Goal: Task Accomplishment & Management: Complete application form

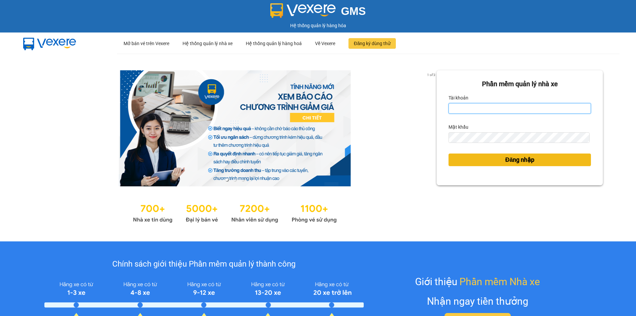
type input "vonhuy.hkot"
click at [496, 163] on button "Đăng nhập" at bounding box center [520, 159] width 143 height 13
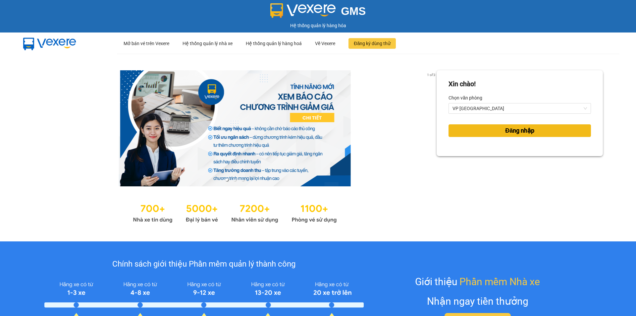
click at [511, 129] on span "Đăng nhập" at bounding box center [520, 130] width 29 height 9
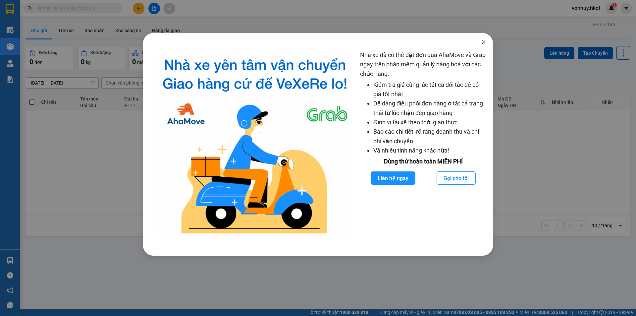
click at [481, 43] on icon "close" at bounding box center [483, 41] width 5 height 5
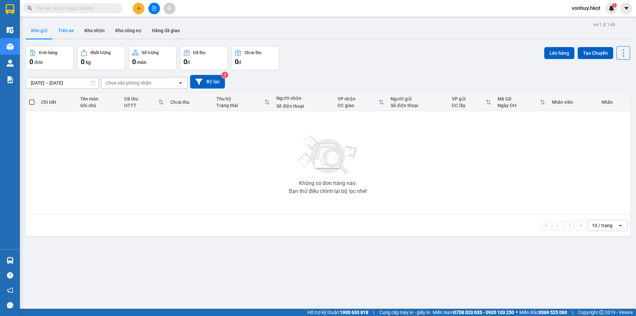
click at [68, 26] on button "Trên xe" at bounding box center [66, 31] width 27 height 16
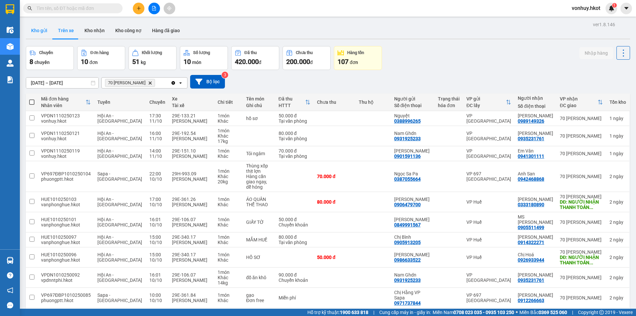
click at [38, 28] on button "Kho gửi" at bounding box center [39, 31] width 27 height 16
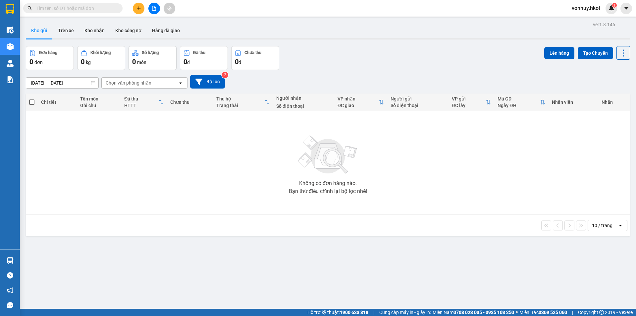
click at [140, 83] on div "Chọn văn phòng nhận" at bounding box center [129, 83] width 46 height 7
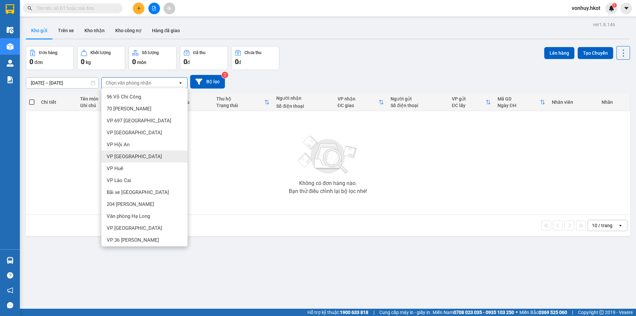
click at [124, 158] on span "VP [GEOGRAPHIC_DATA]" at bounding box center [134, 156] width 55 height 7
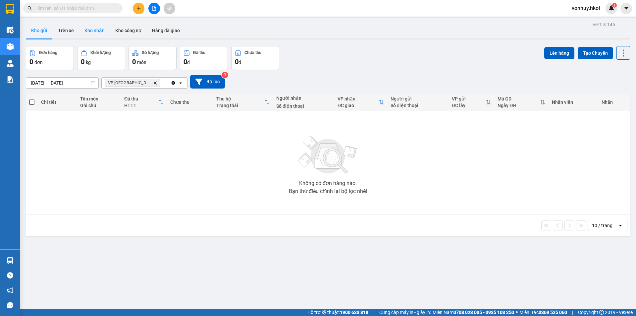
click at [94, 34] on button "Kho nhận" at bounding box center [94, 31] width 31 height 16
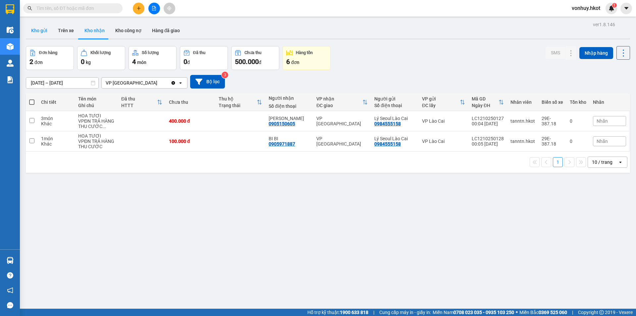
click at [35, 32] on button "Kho gửi" at bounding box center [39, 31] width 27 height 16
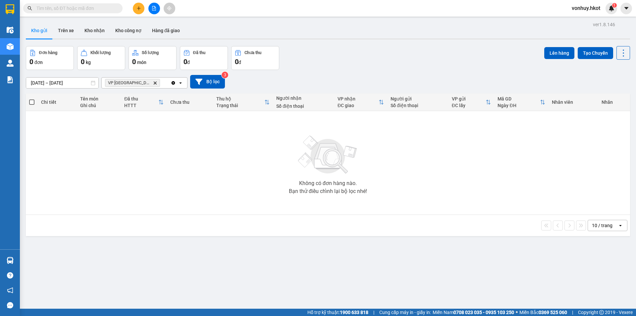
click at [57, 84] on input "[DATE] – [DATE]" at bounding box center [62, 83] width 72 height 11
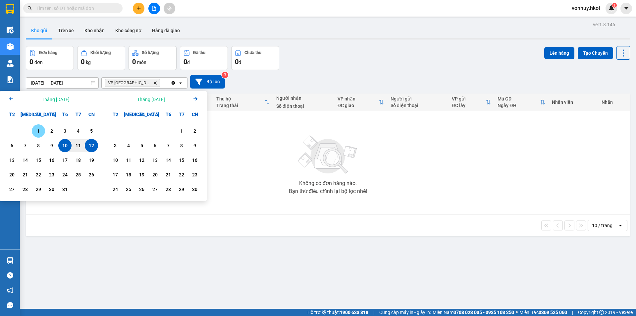
click at [38, 135] on div "1" at bounding box center [38, 131] width 9 height 8
click at [89, 147] on div "12" at bounding box center [91, 146] width 9 height 8
type input "[DATE] – [DATE]"
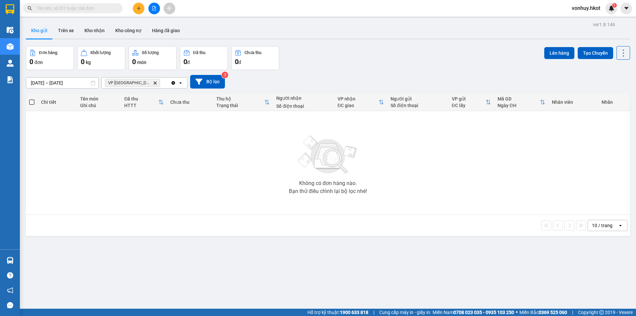
click at [154, 83] on icon "VP Đà Nẵng, close by backspace" at bounding box center [155, 82] width 3 height 3
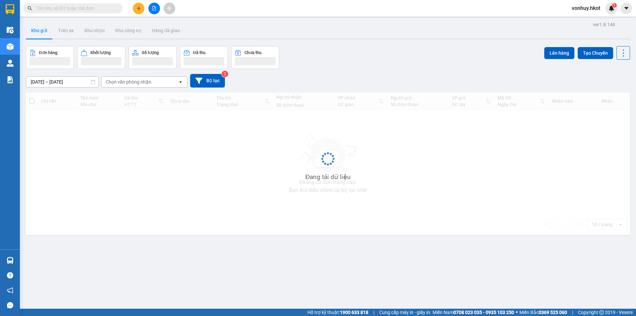
click at [76, 9] on input "text" at bounding box center [75, 8] width 78 height 7
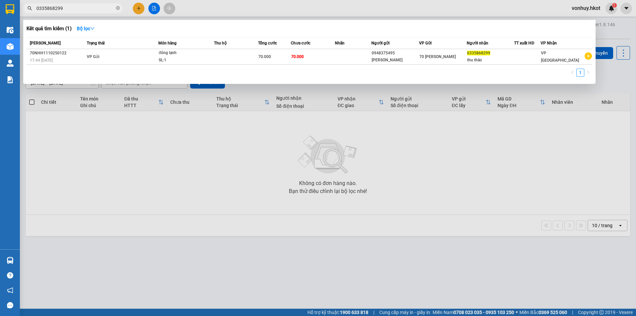
type input "0335868299"
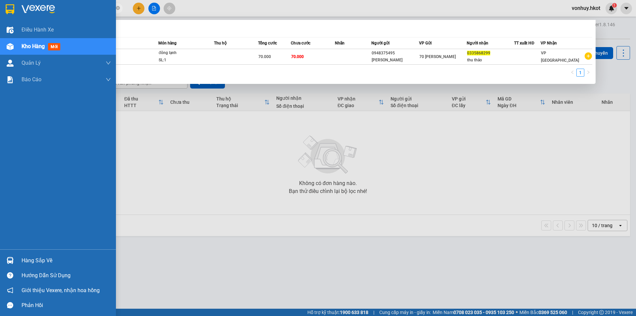
drag, startPoint x: 69, startPoint y: 7, endPoint x: 11, endPoint y: 10, distance: 57.5
click at [11, 10] on section "Kết quả tìm kiếm ( 1 ) Bộ lọc Mã ĐH Trạng thái Món hàng Thu hộ Tổng cước Chưa c…" at bounding box center [318, 158] width 636 height 316
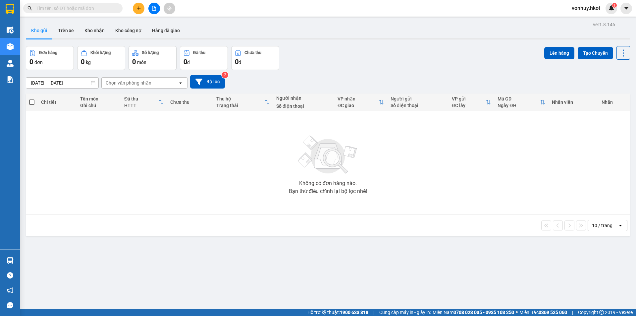
click at [42, 31] on button "Kho gửi" at bounding box center [39, 31] width 27 height 16
click at [68, 32] on button "Trên xe" at bounding box center [66, 31] width 27 height 16
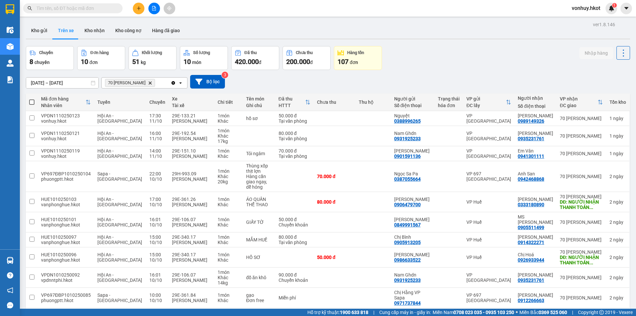
click at [152, 82] on icon "70 Nguyễn Hữu Huân, close by backspace" at bounding box center [150, 82] width 3 height 3
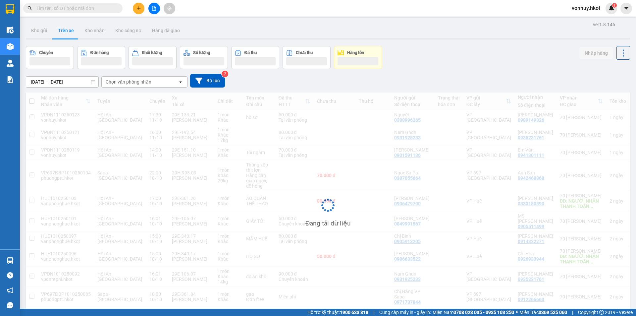
click at [145, 83] on div "Chọn văn phòng nhận" at bounding box center [129, 82] width 46 height 7
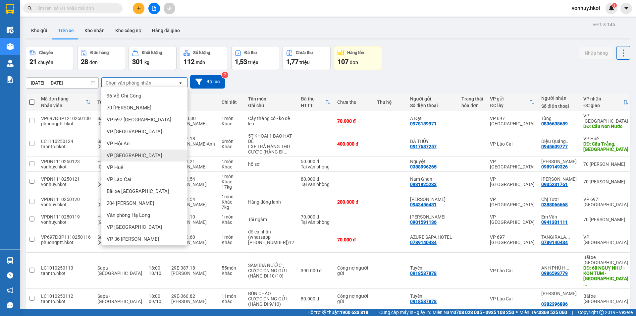
click at [131, 154] on span "VP [GEOGRAPHIC_DATA]" at bounding box center [134, 155] width 55 height 7
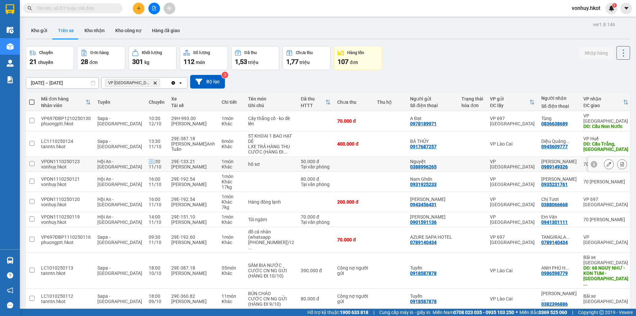
click at [149, 159] on div "17:30" at bounding box center [157, 161] width 16 height 5
checkbox input "false"
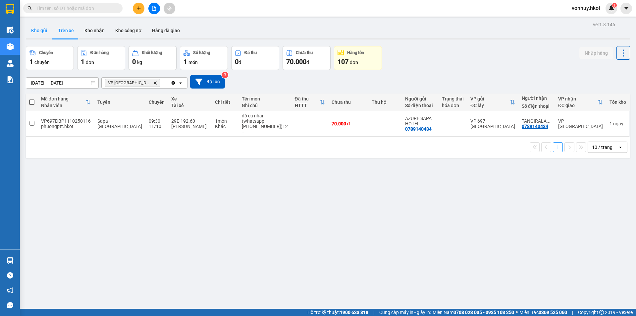
click at [34, 29] on button "Kho gửi" at bounding box center [39, 31] width 27 height 16
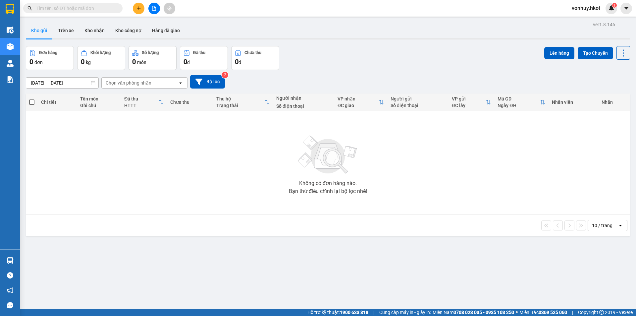
click at [74, 8] on input "text" at bounding box center [75, 8] width 78 height 7
paste input "0335868299"
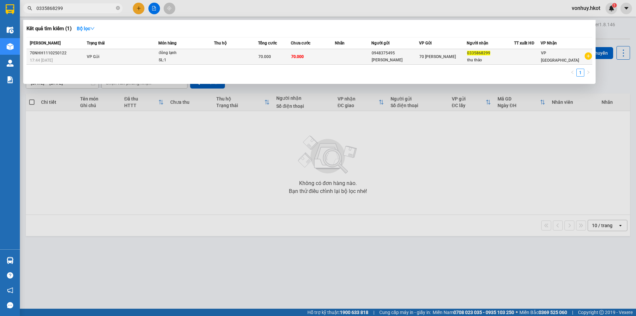
type input "0335868299"
click at [547, 55] on span "VP [GEOGRAPHIC_DATA]" at bounding box center [560, 57] width 38 height 12
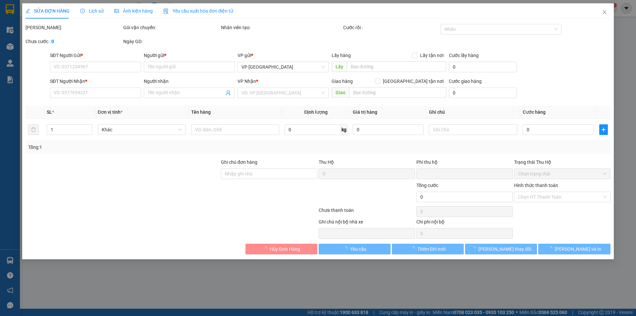
type input "0948375495"
type input "[PERSON_NAME]"
type input "0335868299"
type input "thu thảo"
type input "0"
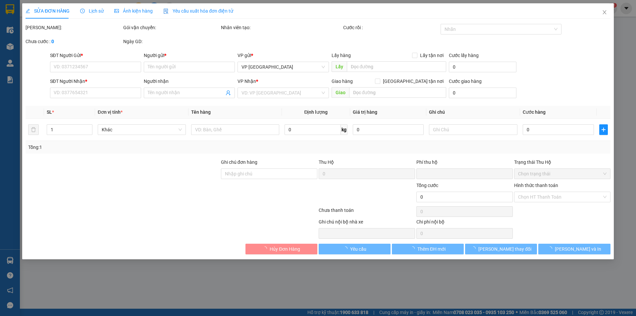
type input "70.000"
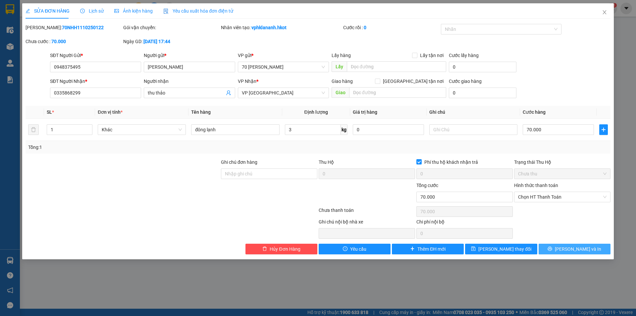
click at [552, 248] on button "[PERSON_NAME] và In" at bounding box center [575, 249] width 72 height 11
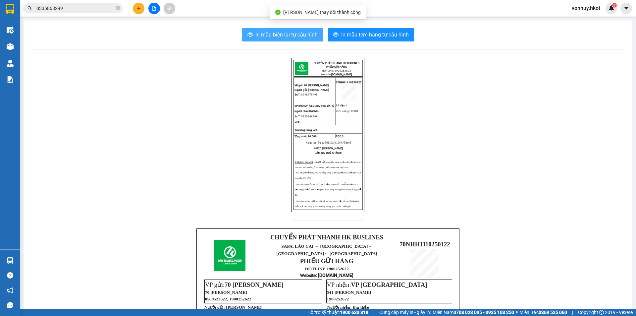
click at [282, 36] on span "In mẫu biên lai tự cấu hình" at bounding box center [287, 34] width 62 height 8
